Goal: Share content: Share content

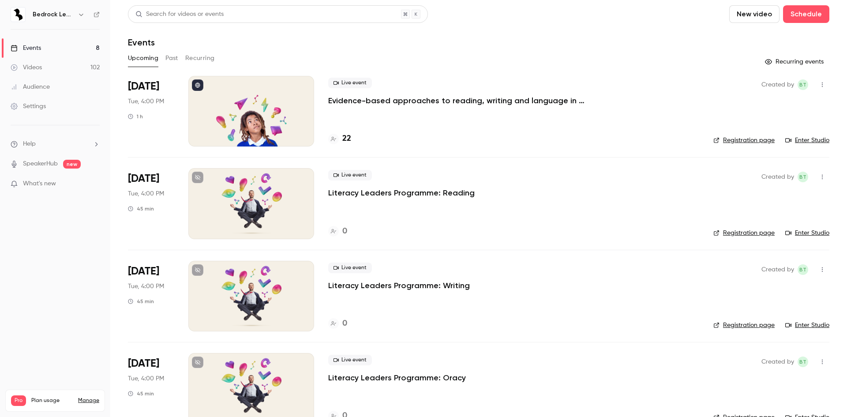
click at [41, 65] on div "Videos" at bounding box center [26, 67] width 31 height 9
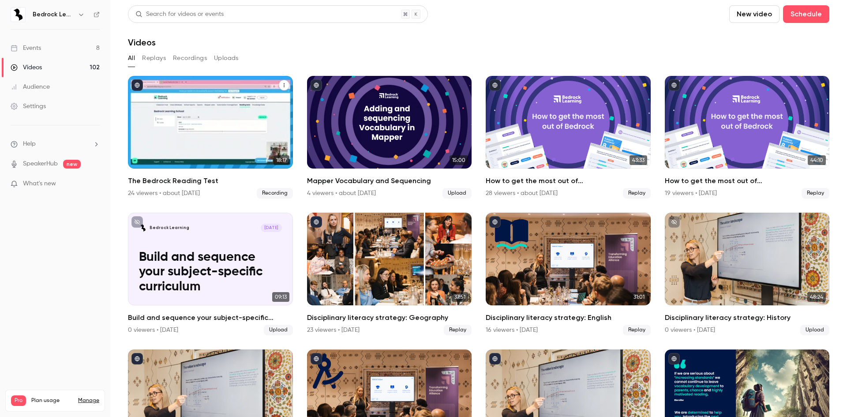
click at [207, 146] on div "The Bedrock Reading Test" at bounding box center [210, 122] width 165 height 93
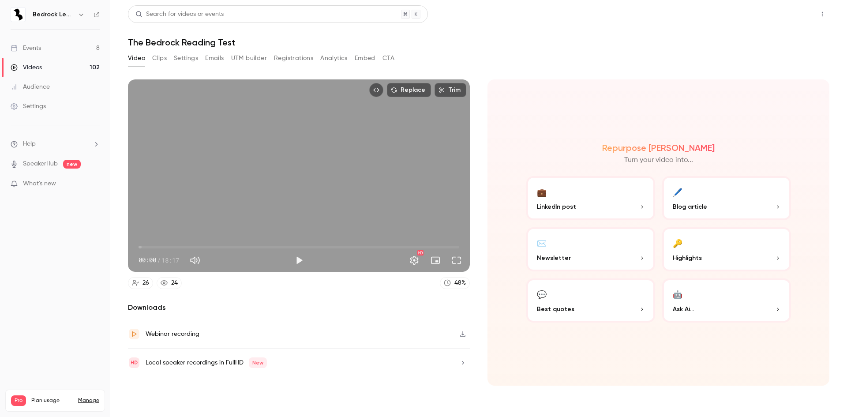
click at [798, 15] on button "Share" at bounding box center [790, 14] width 35 height 18
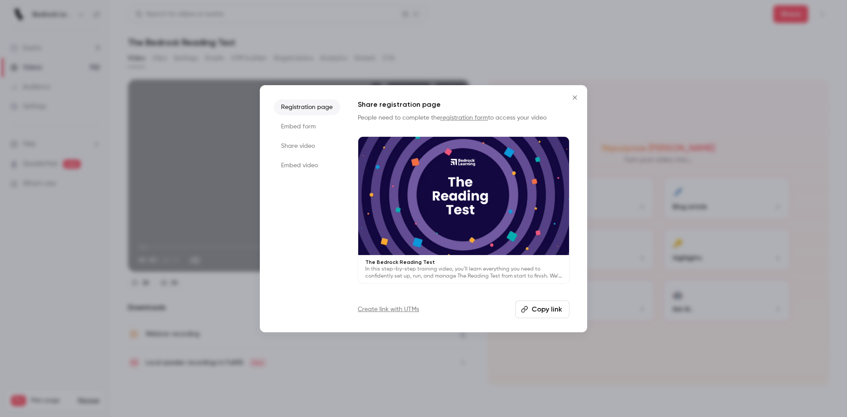
click at [542, 313] on button "Copy link" at bounding box center [542, 309] width 54 height 18
click at [539, 299] on div "Share registration page People need to complete the registration form to access…" at bounding box center [464, 208] width 212 height 219
click at [539, 302] on button "Copy link" at bounding box center [542, 309] width 54 height 18
